Goal: Communication & Community: Answer question/provide support

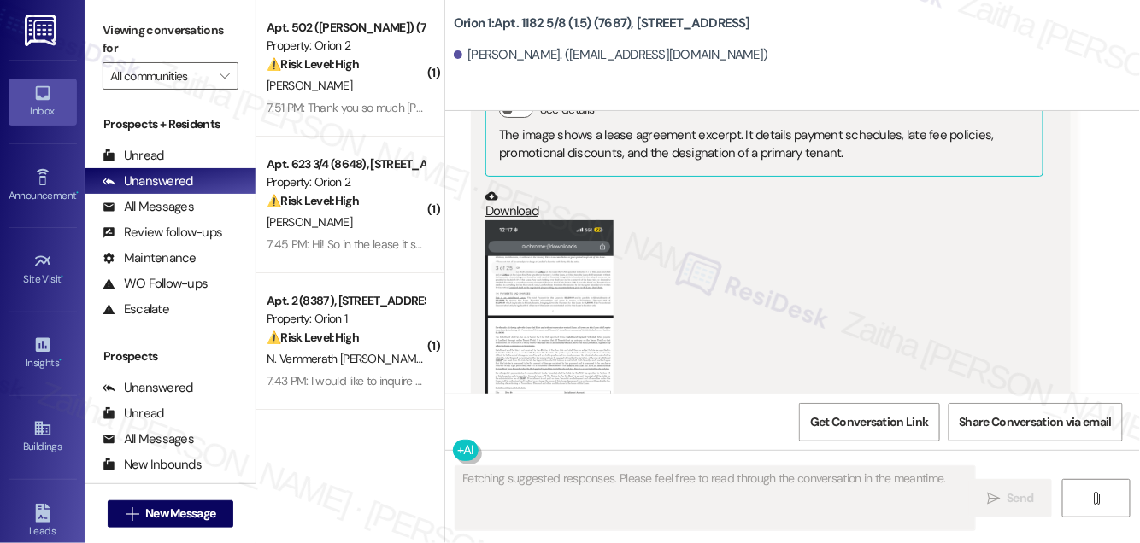
scroll to position [18509, 0]
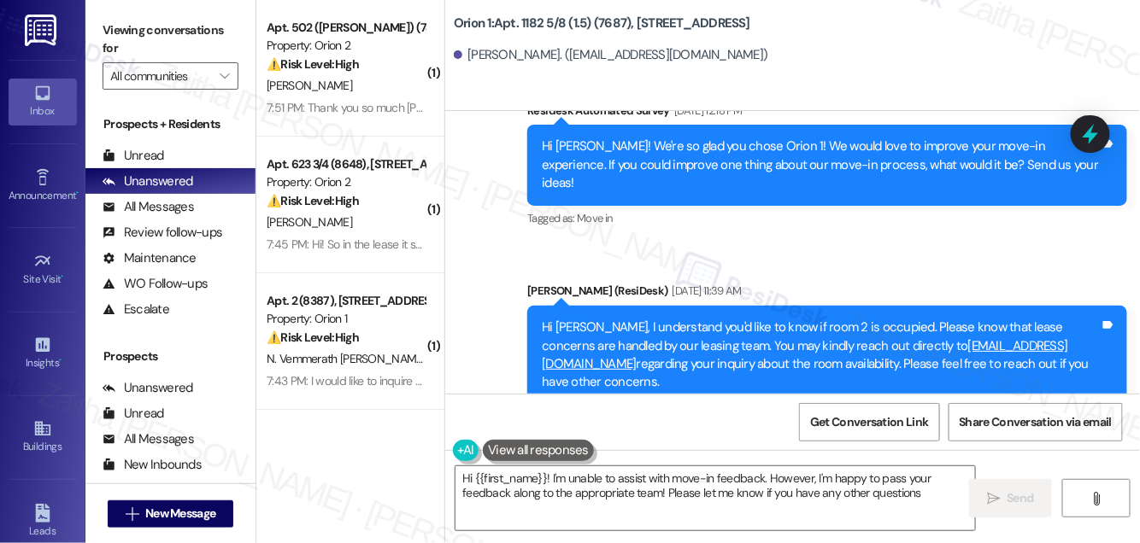
type textarea "Hi {{first_name}}! I'm unable to assist with move-in feedback. However, I'm hap…"
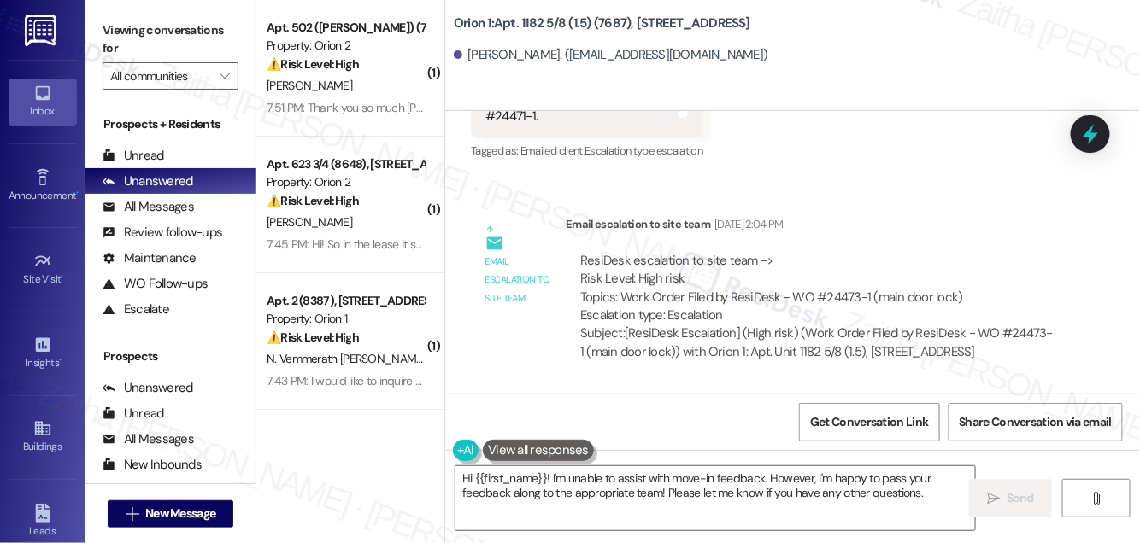
scroll to position [13772, 0]
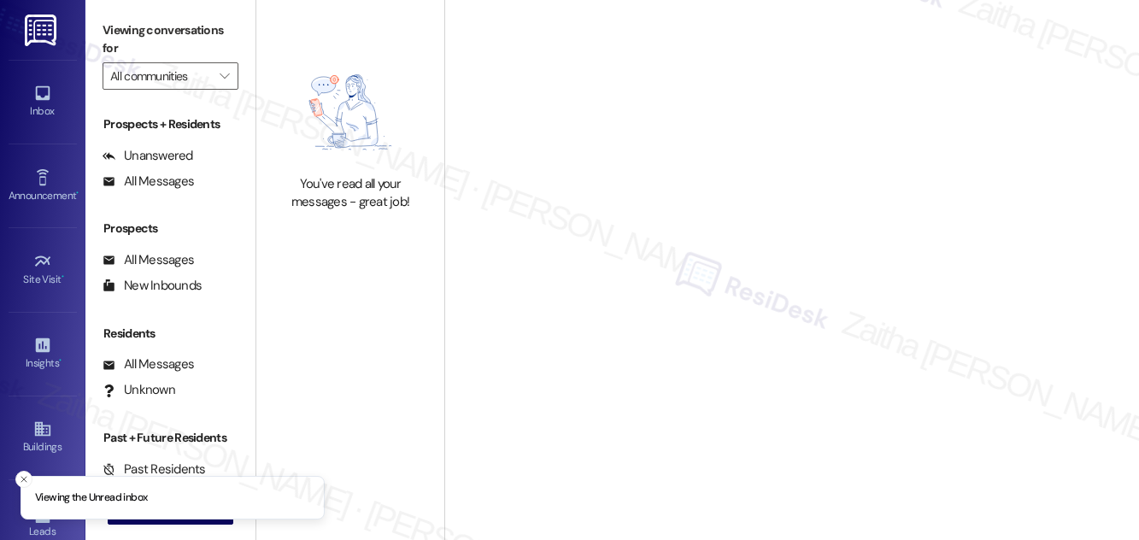
type input "Orion 1"
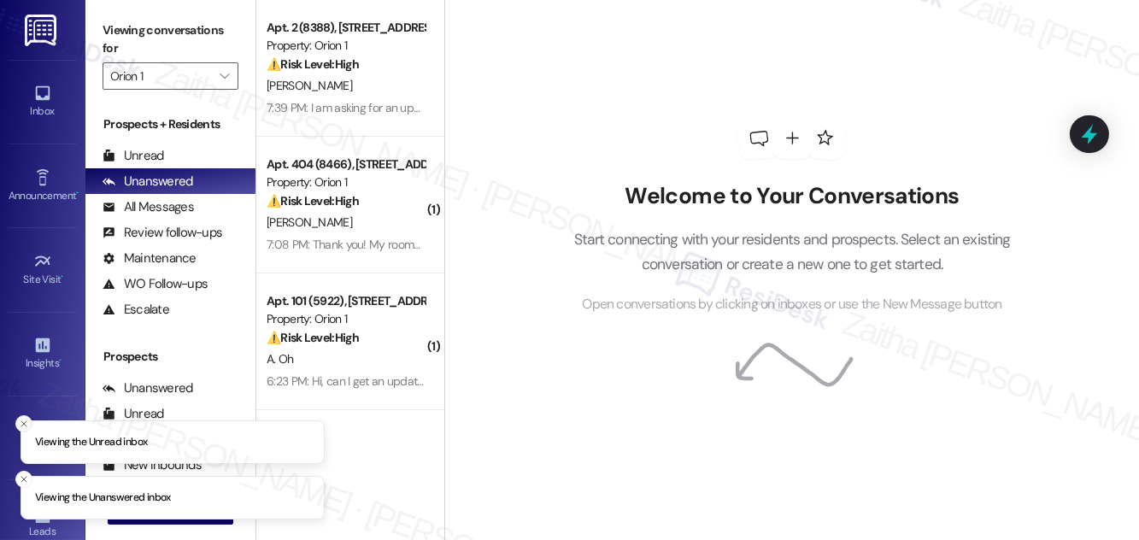
click at [26, 419] on icon "Close toast" at bounding box center [24, 424] width 10 height 10
drag, startPoint x: 22, startPoint y: 475, endPoint x: 34, endPoint y: 495, distance: 23.0
click at [23, 475] on icon "Close toast" at bounding box center [24, 479] width 10 height 10
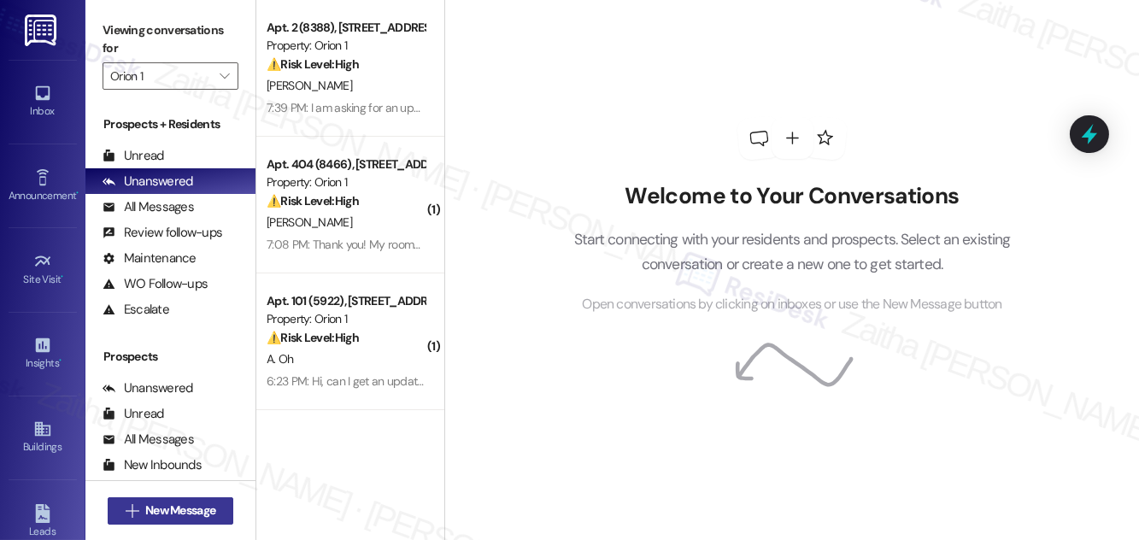
click at [155, 512] on span "New Message" at bounding box center [180, 510] width 70 height 18
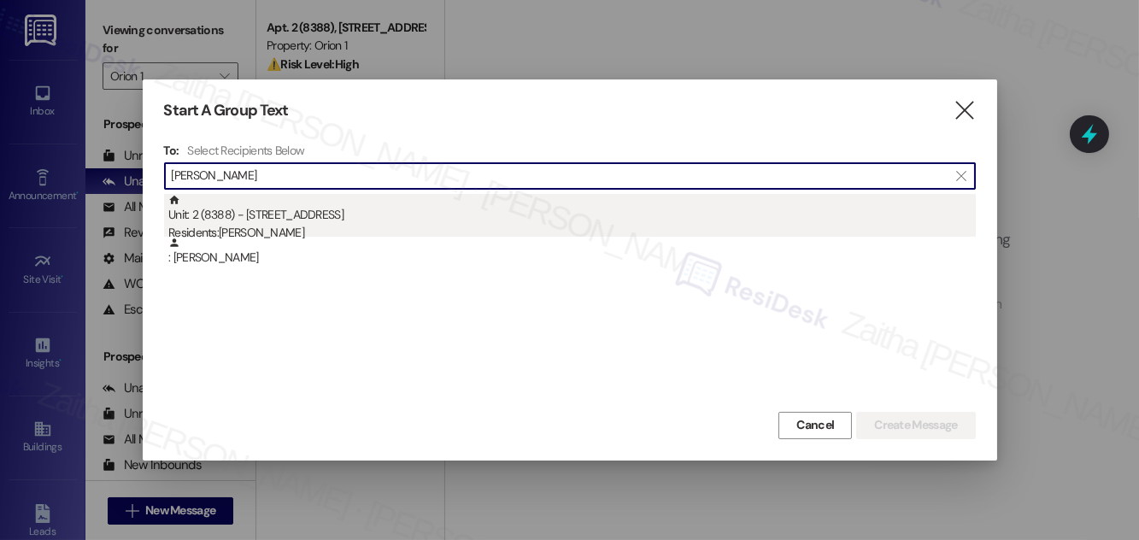
type input "Melody Habon"
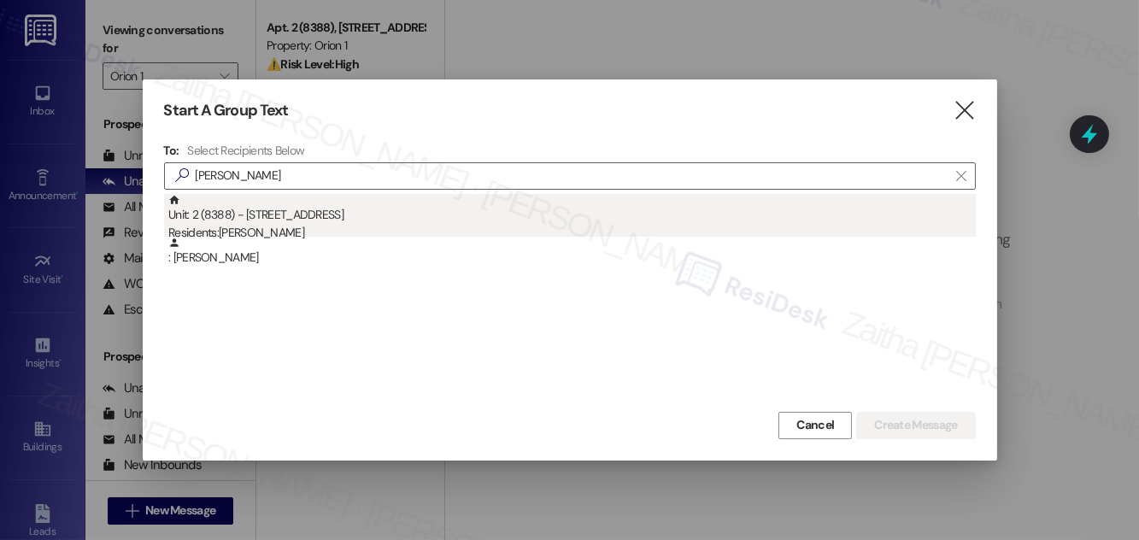
click at [360, 214] on div "Unit: 2 (8388) - 1155 W 36th Pl Residents: Melody Habon" at bounding box center [571, 218] width 807 height 49
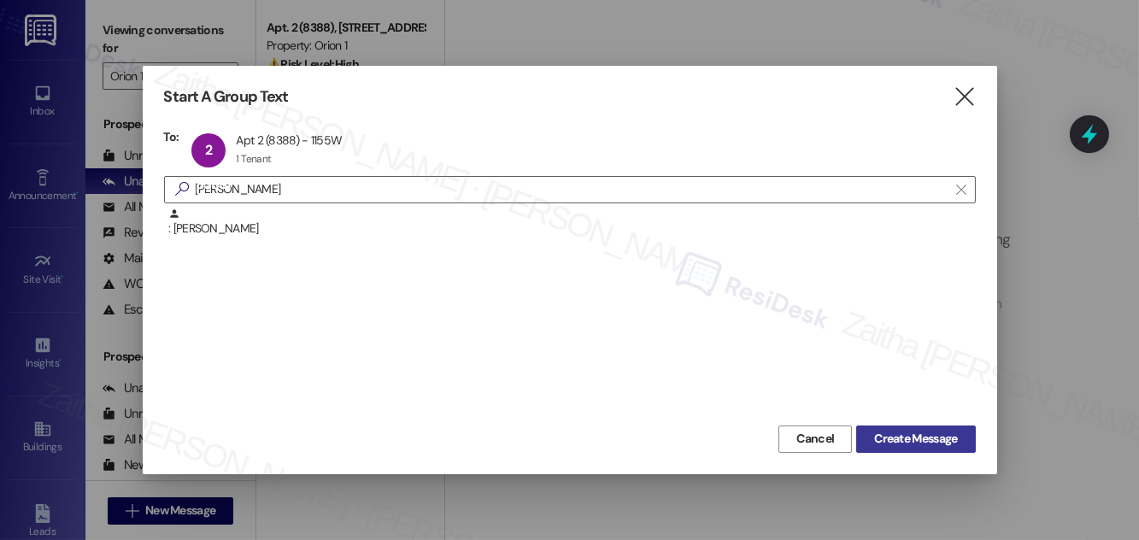
click at [934, 442] on span "Create Message" at bounding box center [915, 439] width 83 height 18
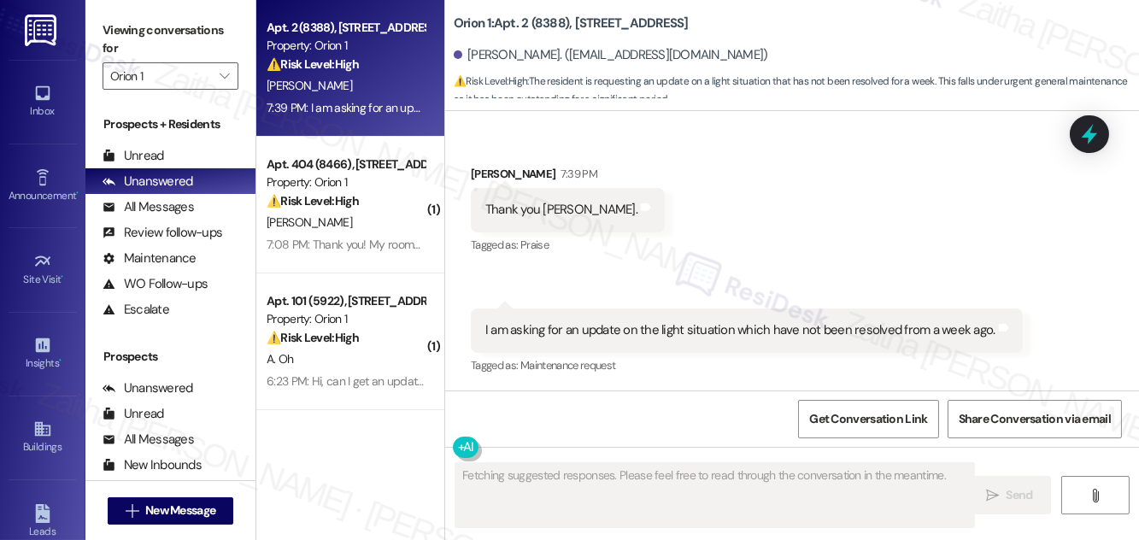
scroll to position [280, 0]
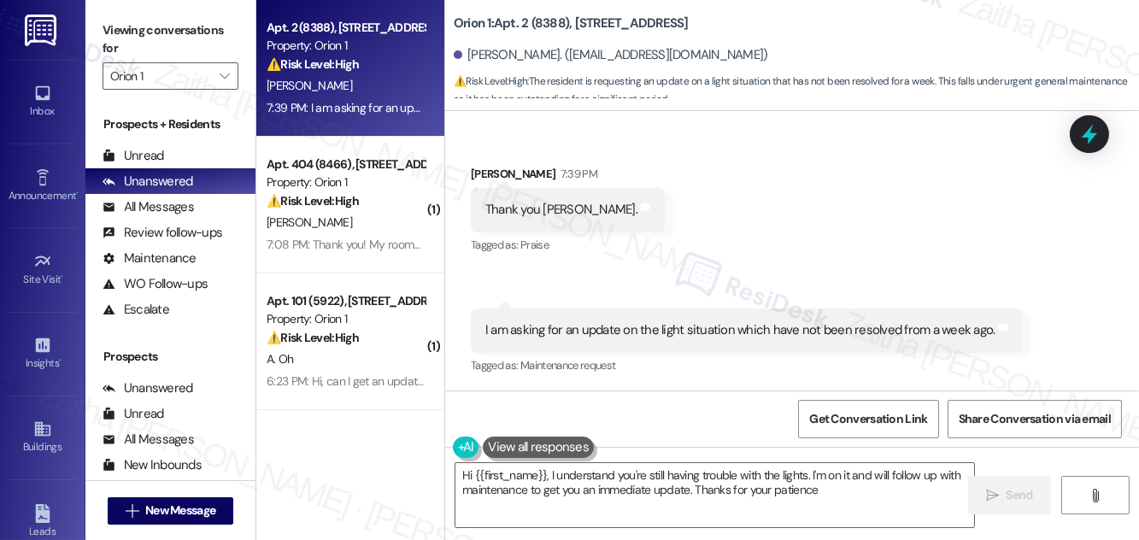
type textarea "Hi {{first_name}}, I understand you're still having trouble with the lights. I'…"
